Goal: Task Accomplishment & Management: Complete application form

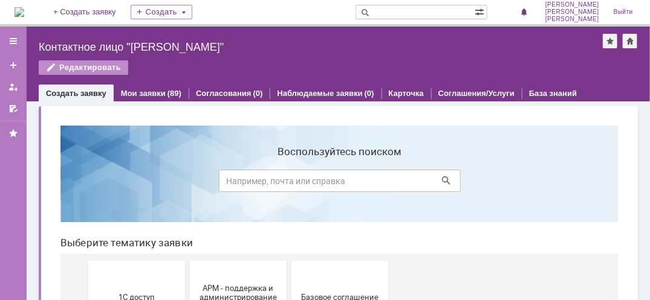
click at [317, 185] on input at bounding box center [339, 180] width 242 height 22
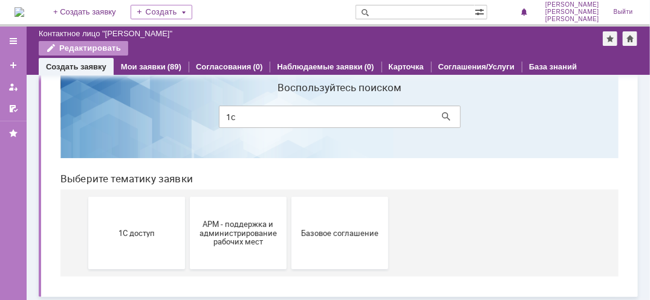
scroll to position [37, 0]
type input "1с"
click at [148, 244] on button "1С доступ" at bounding box center [136, 232] width 97 height 73
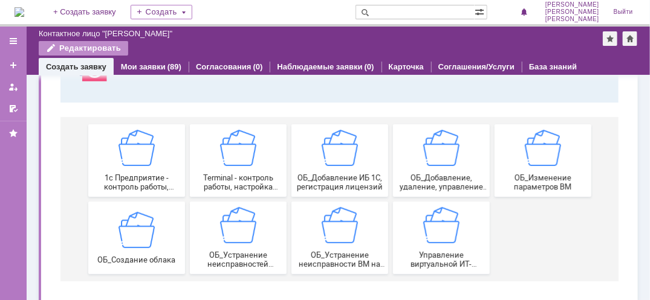
scroll to position [117, 0]
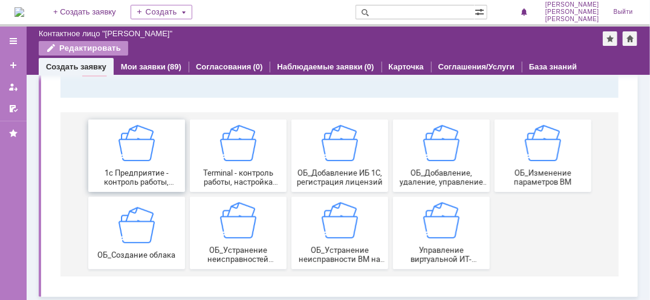
click at [140, 164] on div "1c Предприятие - контроль работы, настройка создание новых записей сервера 1с п…" at bounding box center [135, 157] width 89 height 62
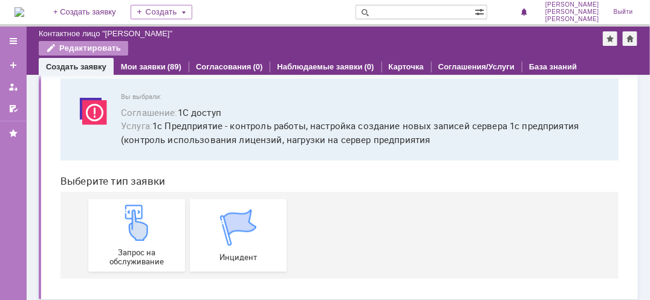
scroll to position [71, 0]
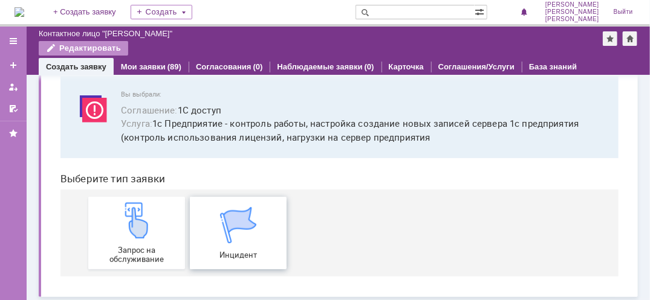
click at [235, 251] on span "Инцидент" at bounding box center [237, 254] width 89 height 9
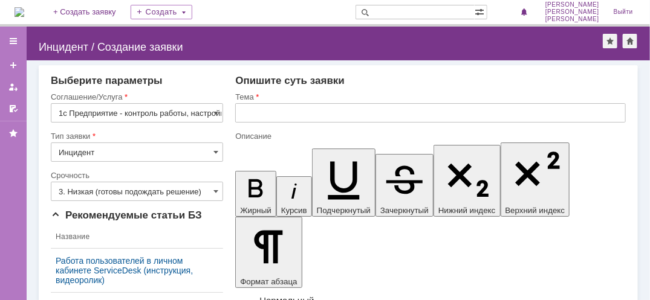
click at [262, 116] on input "text" at bounding box center [430, 112] width 391 height 19
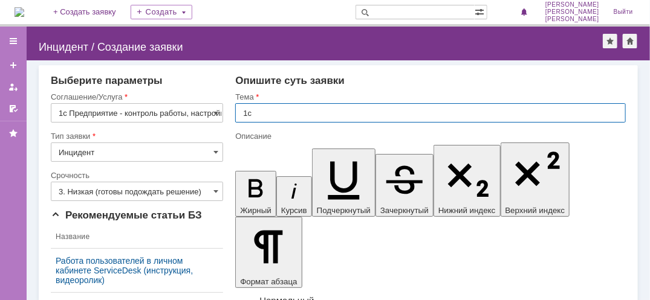
type input "1с"
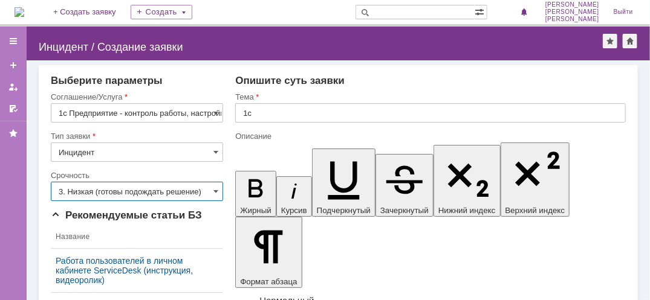
click at [218, 193] on input "3. Низкая (готовы подождать решение)" at bounding box center [137, 191] width 172 height 19
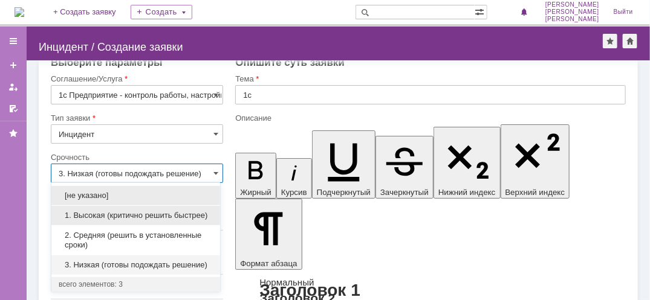
click at [129, 216] on span "1. Высокая (критично решить быстрее)" at bounding box center [136, 216] width 154 height 10
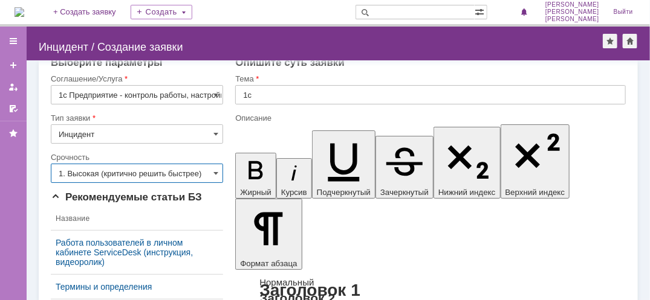
type input "1. Высокая (критично решить быстрее)"
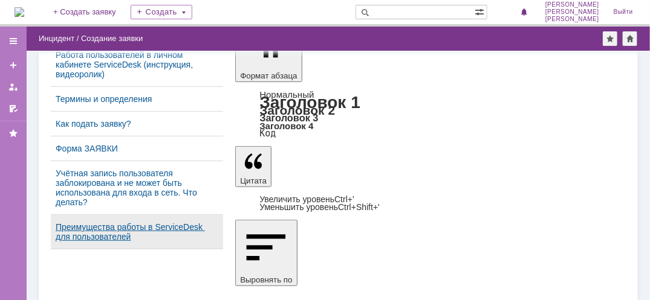
scroll to position [195, 0]
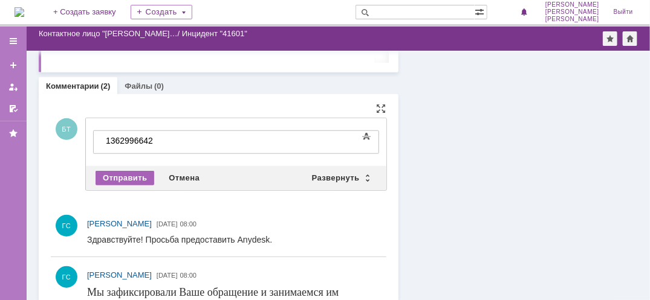
click at [132, 177] on div "Отправить" at bounding box center [125, 178] width 59 height 15
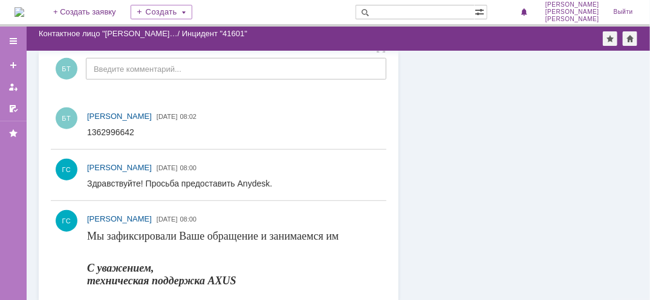
scroll to position [181, 0]
